Goal: Information Seeking & Learning: Check status

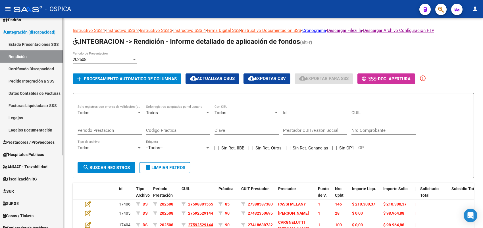
scroll to position [107, 0]
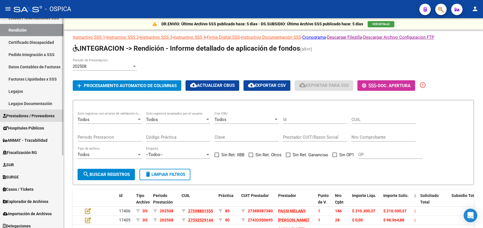
click at [26, 117] on span "Prestadores / Proveedores" at bounding box center [29, 115] width 52 height 6
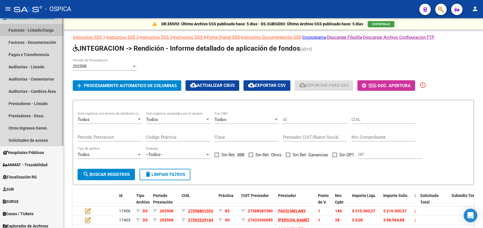
click at [34, 33] on link "Facturas - Listado/Carga" at bounding box center [31, 30] width 63 height 12
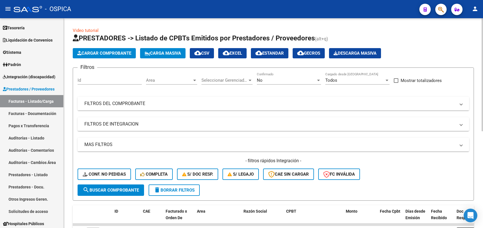
click at [158, 101] on mat-panel-title "FILTROS DEL COMPROBANTE" at bounding box center [269, 103] width 371 height 6
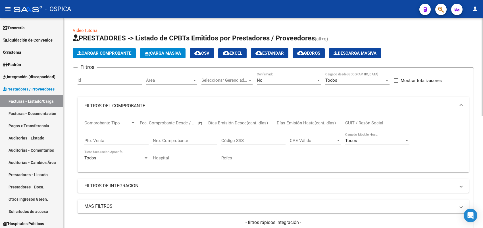
click at [378, 97] on mat-expansion-panel-header "FILTROS DEL COMPROBANTE" at bounding box center [273, 106] width 391 height 18
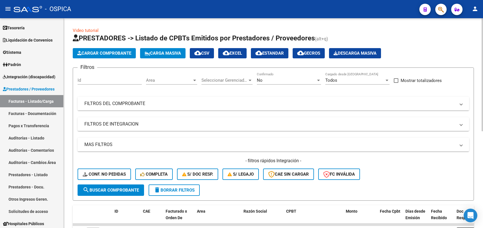
click at [136, 99] on mat-expansion-panel-header "FILTROS DEL COMPROBANTE" at bounding box center [273, 104] width 391 height 14
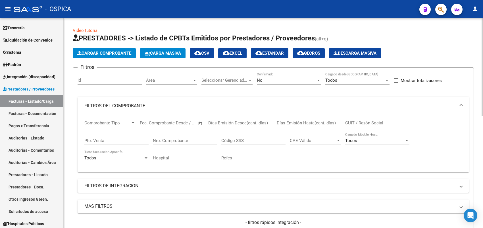
click at [138, 103] on mat-panel-title "FILTROS DEL COMPROBANTE" at bounding box center [269, 106] width 371 height 6
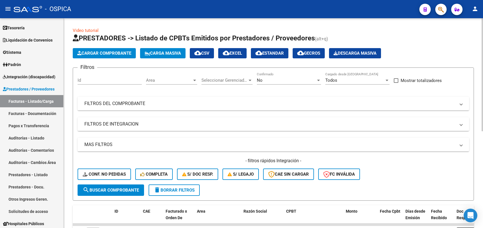
click at [137, 122] on mat-panel-title "FILTROS DE INTEGRACION" at bounding box center [269, 124] width 371 height 6
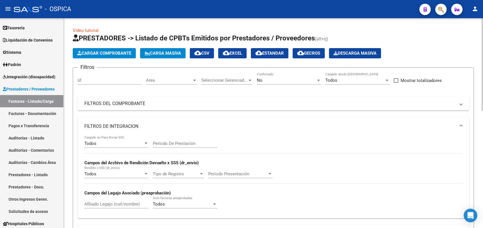
click at [256, 171] on span "Período Presentación" at bounding box center [237, 173] width 59 height 5
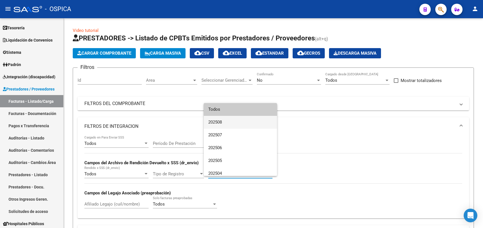
click at [240, 118] on span "202508" at bounding box center [240, 122] width 64 height 13
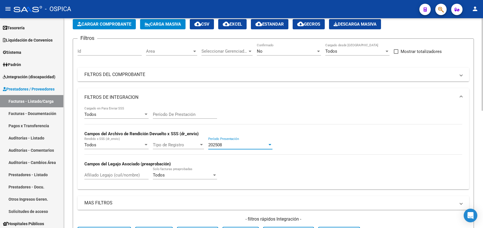
scroll to position [142, 0]
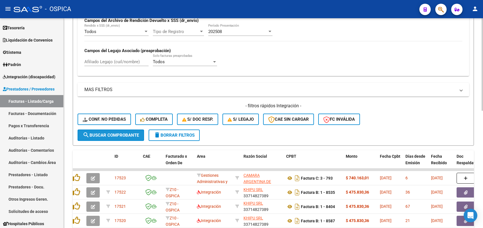
click at [124, 134] on span "search Buscar Comprobante" at bounding box center [111, 134] width 56 height 5
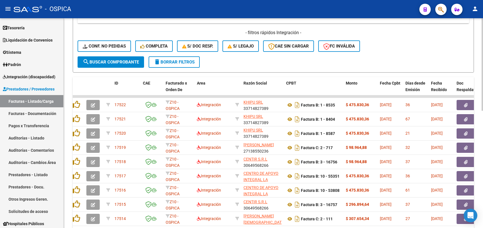
scroll to position [124, 0]
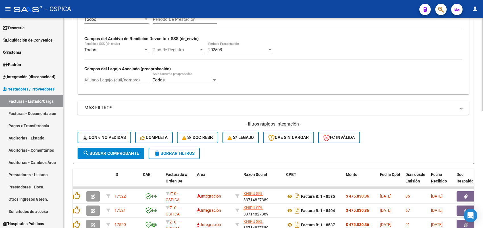
click at [227, 50] on div "202508" at bounding box center [237, 49] width 59 height 5
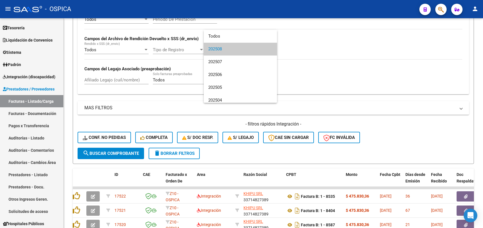
click at [316, 72] on div at bounding box center [241, 114] width 483 height 228
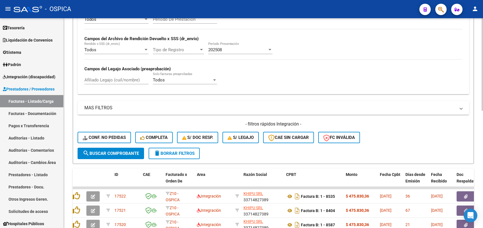
click at [147, 103] on mat-expansion-panel-header "MAS FILTROS" at bounding box center [273, 108] width 391 height 14
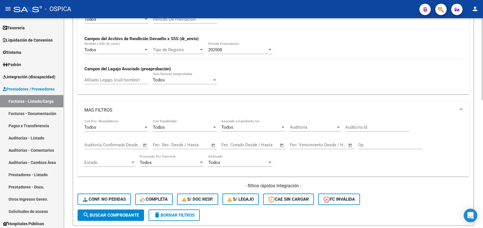
click at [181, 142] on input "text" at bounding box center [195, 144] width 28 height 5
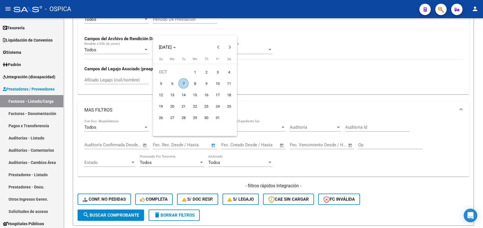
click at [195, 70] on span "1" at bounding box center [195, 72] width 10 height 10
type input "[DATE]"
click at [243, 144] on div at bounding box center [241, 114] width 483 height 228
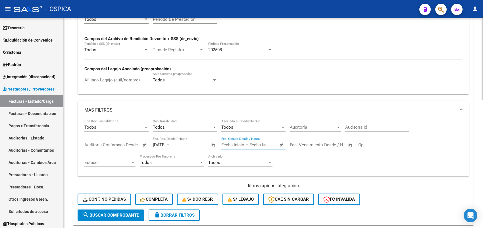
click at [243, 143] on input "text" at bounding box center [232, 144] width 23 height 5
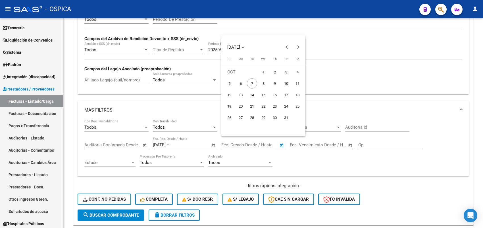
click at [287, 84] on span "10" at bounding box center [286, 83] width 10 height 10
type input "[DATE]"
click at [312, 160] on div at bounding box center [241, 114] width 483 height 228
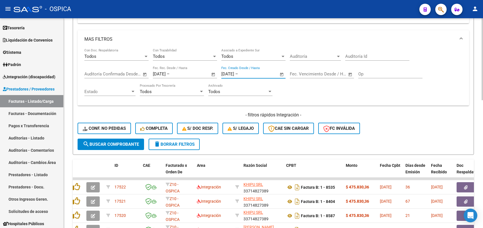
scroll to position [195, 0]
click at [121, 142] on span "search Buscar Comprobante" at bounding box center [111, 143] width 56 height 5
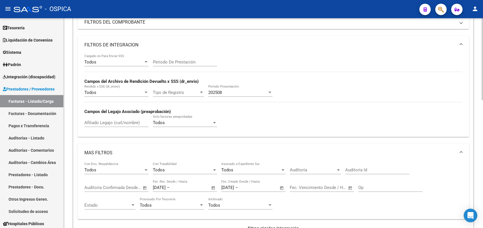
scroll to position [78, 0]
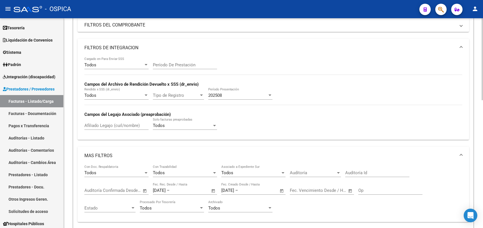
click at [234, 98] on div "202508 Período Presentación" at bounding box center [240, 93] width 64 height 12
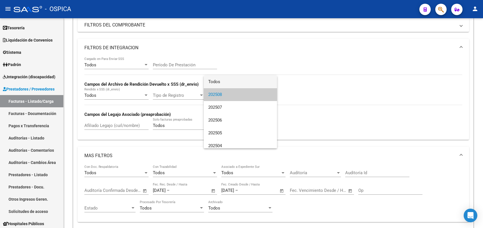
click at [232, 81] on span "Todos" at bounding box center [240, 81] width 64 height 13
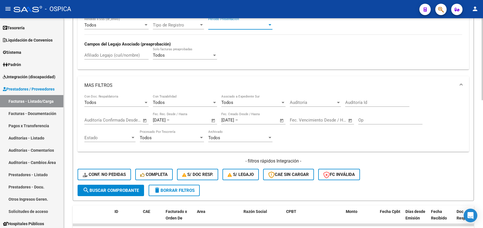
scroll to position [149, 0]
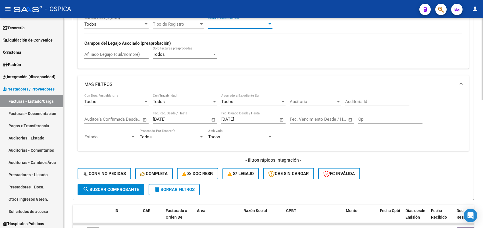
click at [111, 187] on span "search Buscar Comprobante" at bounding box center [111, 189] width 56 height 5
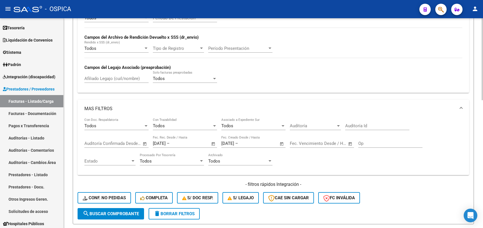
scroll to position [114, 0]
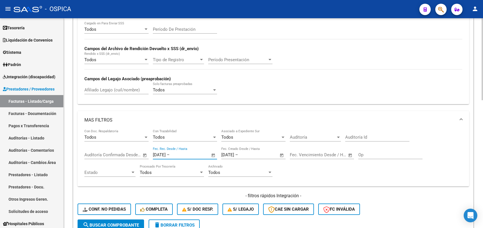
click at [198, 154] on input "text" at bounding box center [185, 154] width 28 height 5
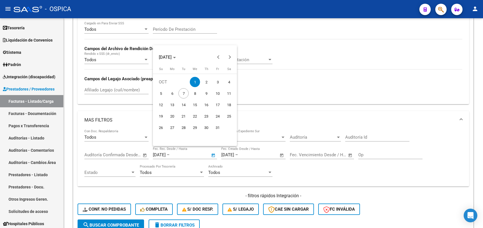
click at [291, 168] on div at bounding box center [241, 114] width 483 height 228
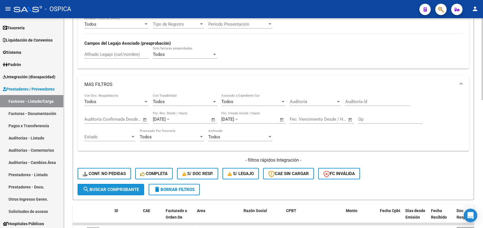
click at [128, 188] on span "search Buscar Comprobante" at bounding box center [111, 189] width 56 height 5
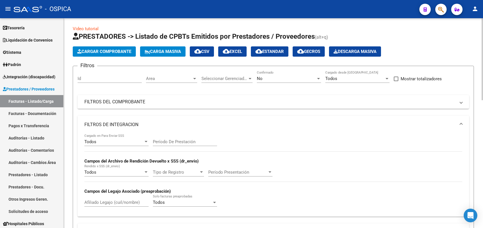
scroll to position [0, 0]
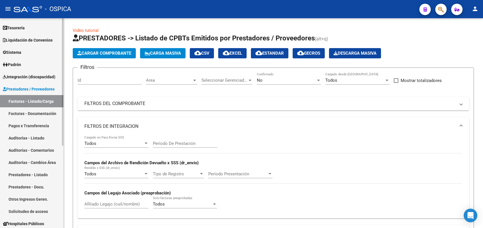
click at [41, 87] on span "Prestadores / Proveedores" at bounding box center [29, 89] width 52 height 6
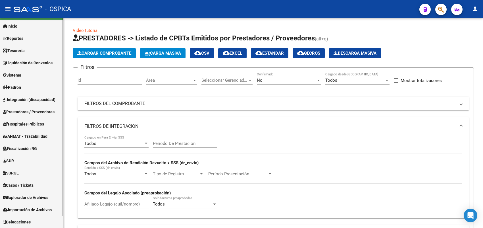
scroll to position [12, 0]
click at [29, 112] on span "Prestadores / Proveedores" at bounding box center [29, 112] width 52 height 6
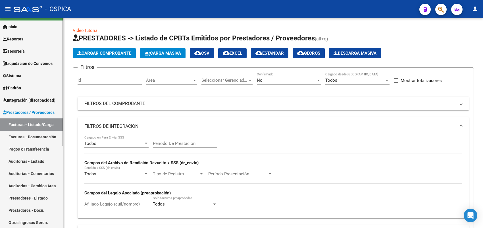
scroll to position [36, 0]
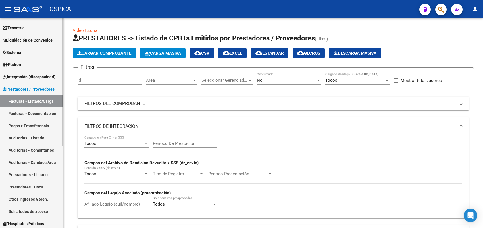
click at [28, 100] on link "Facturas - Listado/Carga" at bounding box center [31, 101] width 63 height 12
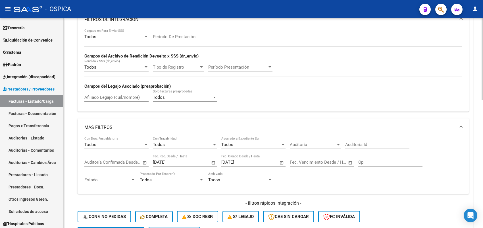
scroll to position [71, 0]
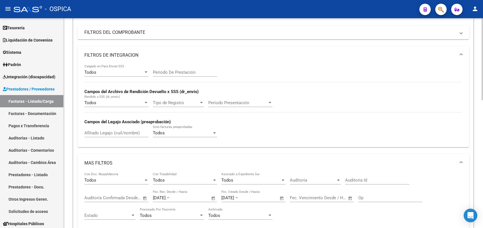
click at [144, 50] on mat-expansion-panel-header "FILTROS DE INTEGRACION" at bounding box center [273, 55] width 391 height 18
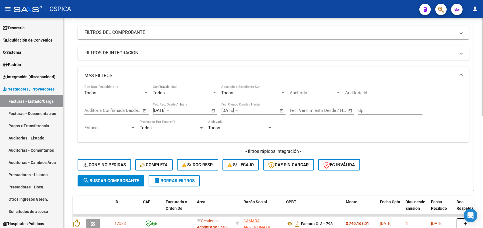
click at [170, 110] on span "–" at bounding box center [168, 110] width 3 height 5
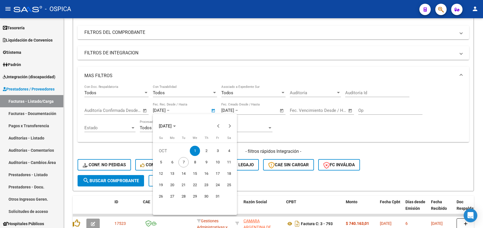
click at [196, 150] on span "1" at bounding box center [195, 150] width 10 height 10
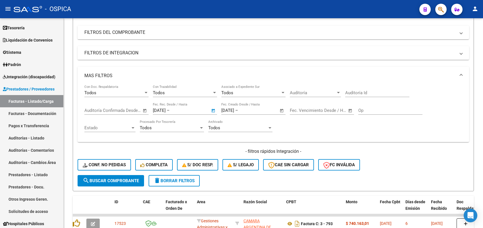
type input "[DATE]"
click at [192, 108] on input "[DATE]" at bounding box center [185, 110] width 28 height 5
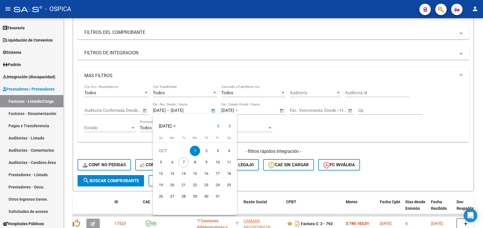
click at [212, 160] on button "10" at bounding box center [217, 161] width 11 height 11
type input "[DATE]"
click at [197, 148] on span "1" at bounding box center [195, 150] width 10 height 10
type input "[DATE]"
click at [214, 160] on span "10" at bounding box center [217, 162] width 10 height 10
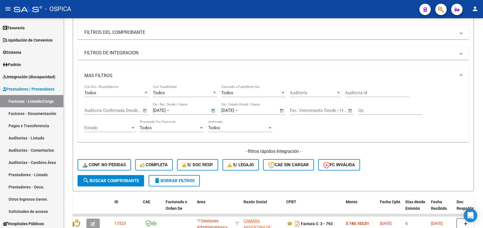
type input "[DATE]"
drag, startPoint x: 252, startPoint y: 110, endPoint x: 212, endPoint y: 108, distance: 39.8
click at [212, 108] on div "Todos Con Doc. Respaldatoria Todos Con Trazabilidad Todos Asociado a Expediente…" at bounding box center [273, 111] width 378 height 53
click at [207, 107] on span "Open calendar" at bounding box center [214, 111] width 14 height 14
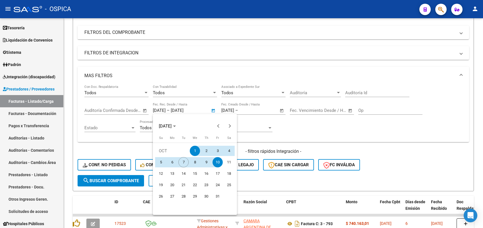
click at [204, 105] on div at bounding box center [241, 114] width 483 height 228
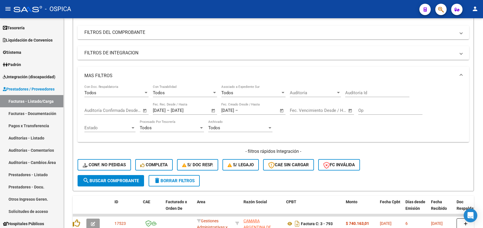
click at [198, 109] on input "[DATE]" at bounding box center [185, 110] width 28 height 5
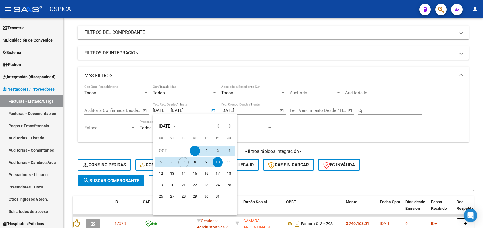
click at [203, 107] on div at bounding box center [241, 114] width 483 height 228
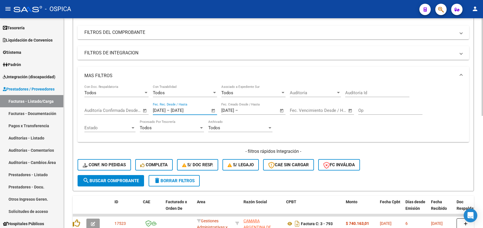
drag, startPoint x: 204, startPoint y: 107, endPoint x: 109, endPoint y: 105, distance: 95.2
click at [109, 105] on div "Todos Con Doc. Respaldatoria Todos Con Trazabilidad Todos Asociado a Expediente…" at bounding box center [273, 111] width 378 height 53
type input "0"
click at [234, 109] on input "[DATE]" at bounding box center [227, 110] width 13 height 5
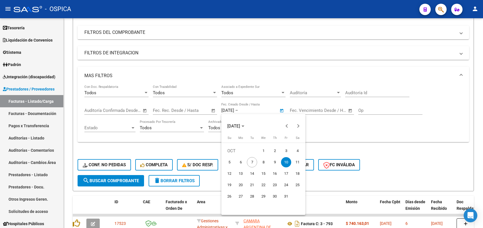
click at [253, 109] on div at bounding box center [241, 114] width 483 height 228
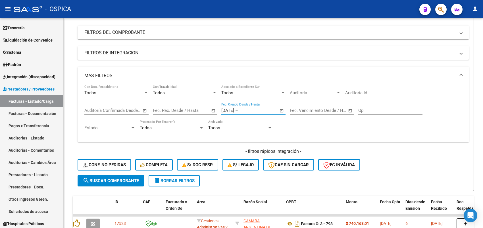
click at [253, 109] on input "text" at bounding box center [253, 110] width 28 height 5
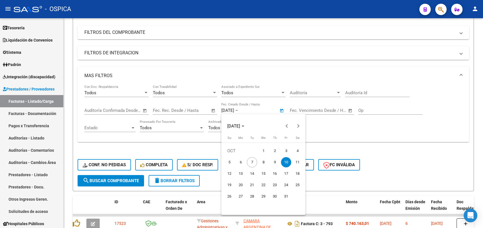
click at [266, 150] on span "1" at bounding box center [263, 150] width 10 height 10
type input "[DATE]"
click at [286, 161] on span "10" at bounding box center [286, 162] width 10 height 10
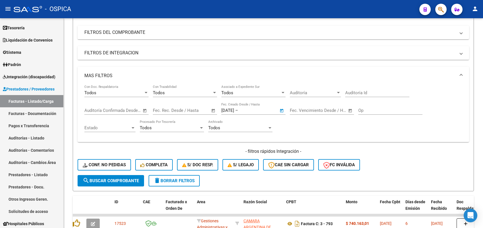
type input "[DATE]"
click at [139, 180] on span "search Buscar Comprobante" at bounding box center [111, 180] width 56 height 5
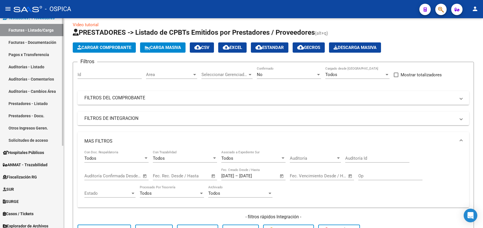
scroll to position [134, 0]
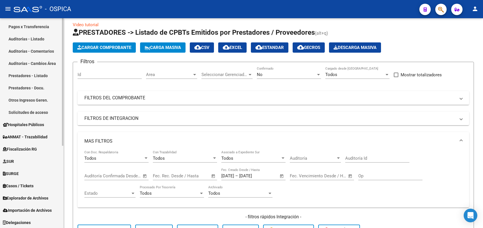
click at [31, 223] on span "Delegaciones" at bounding box center [17, 222] width 28 height 6
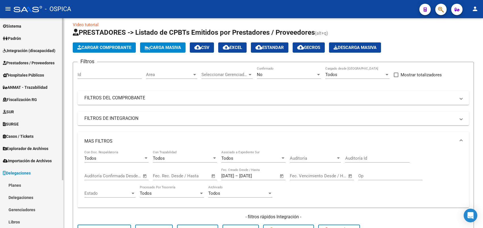
scroll to position [61, 0]
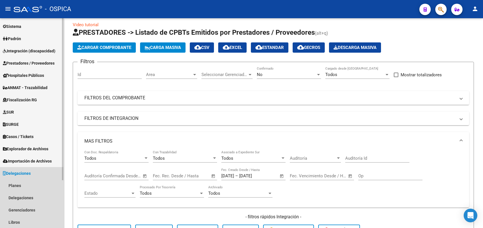
click at [36, 170] on link "Delegaciones" at bounding box center [31, 173] width 63 height 12
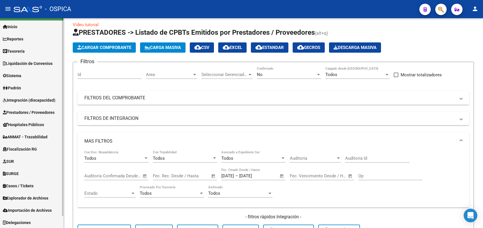
scroll to position [0, 0]
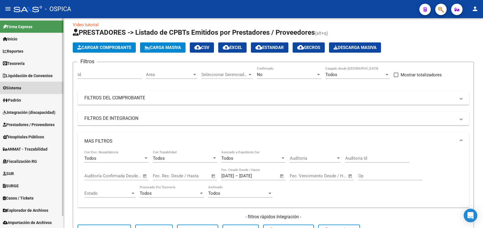
click at [35, 86] on link "Sistema" at bounding box center [31, 88] width 63 height 12
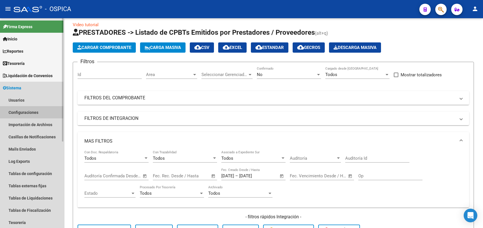
click at [28, 111] on link "Configuraciones" at bounding box center [31, 112] width 63 height 12
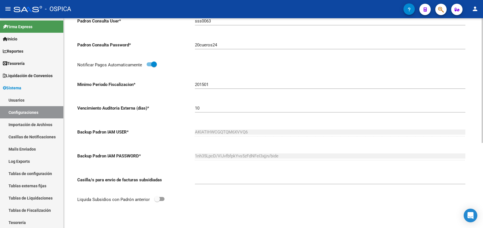
scroll to position [142, 0]
click at [22, 123] on link "Importación de Archivos" at bounding box center [31, 124] width 63 height 12
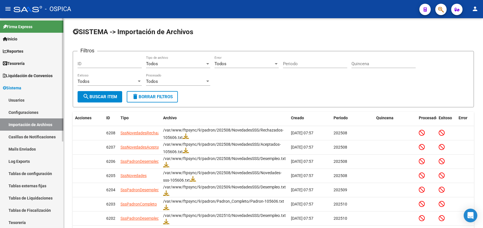
scroll to position [36, 0]
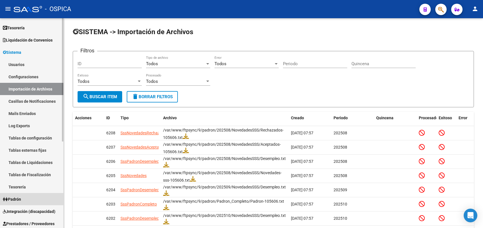
click at [30, 195] on link "Padrón" at bounding box center [31, 199] width 63 height 12
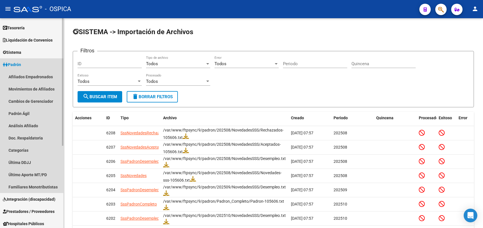
click at [32, 64] on link "Padrón" at bounding box center [31, 64] width 63 height 12
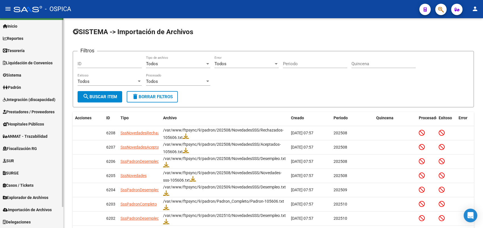
scroll to position [12, 0]
click at [29, 110] on span "Prestadores / Proveedores" at bounding box center [29, 112] width 52 height 6
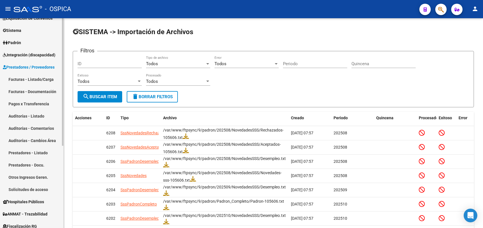
scroll to position [48, 0]
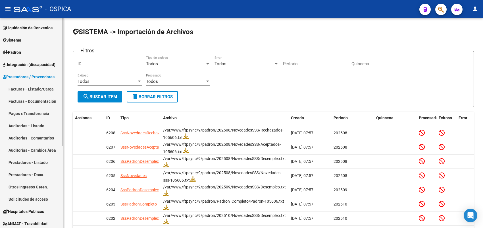
click at [43, 87] on link "Facturas - Listado/Carga" at bounding box center [31, 89] width 63 height 12
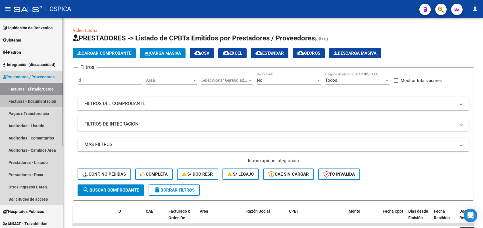
click at [38, 99] on link "Facturas - Documentación" at bounding box center [31, 101] width 63 height 12
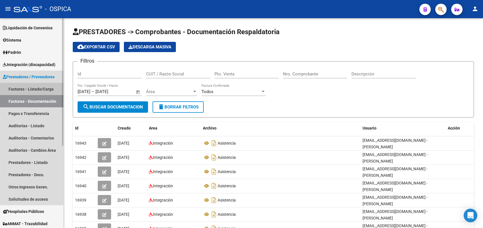
click at [35, 87] on link "Facturas - Listado/Carga" at bounding box center [31, 89] width 63 height 12
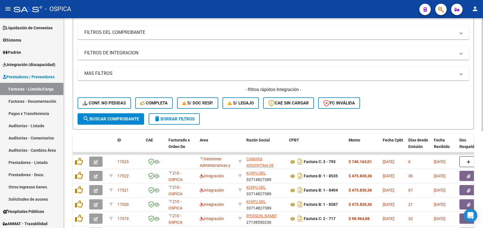
scroll to position [36, 0]
